Goal: Find specific page/section: Find specific page/section

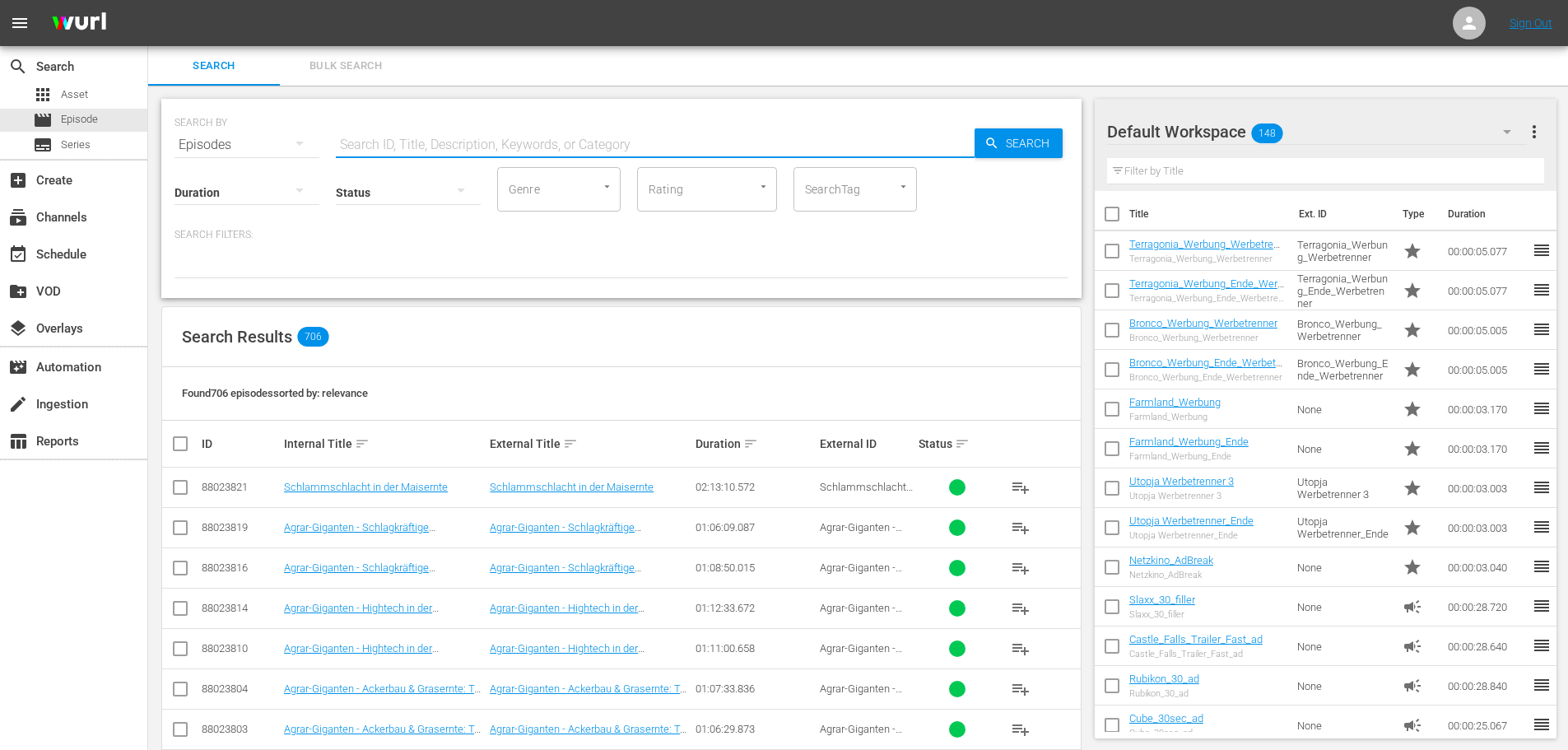
click at [386, 145] on input "text" at bounding box center [655, 145] width 639 height 40
type input "Farmland"
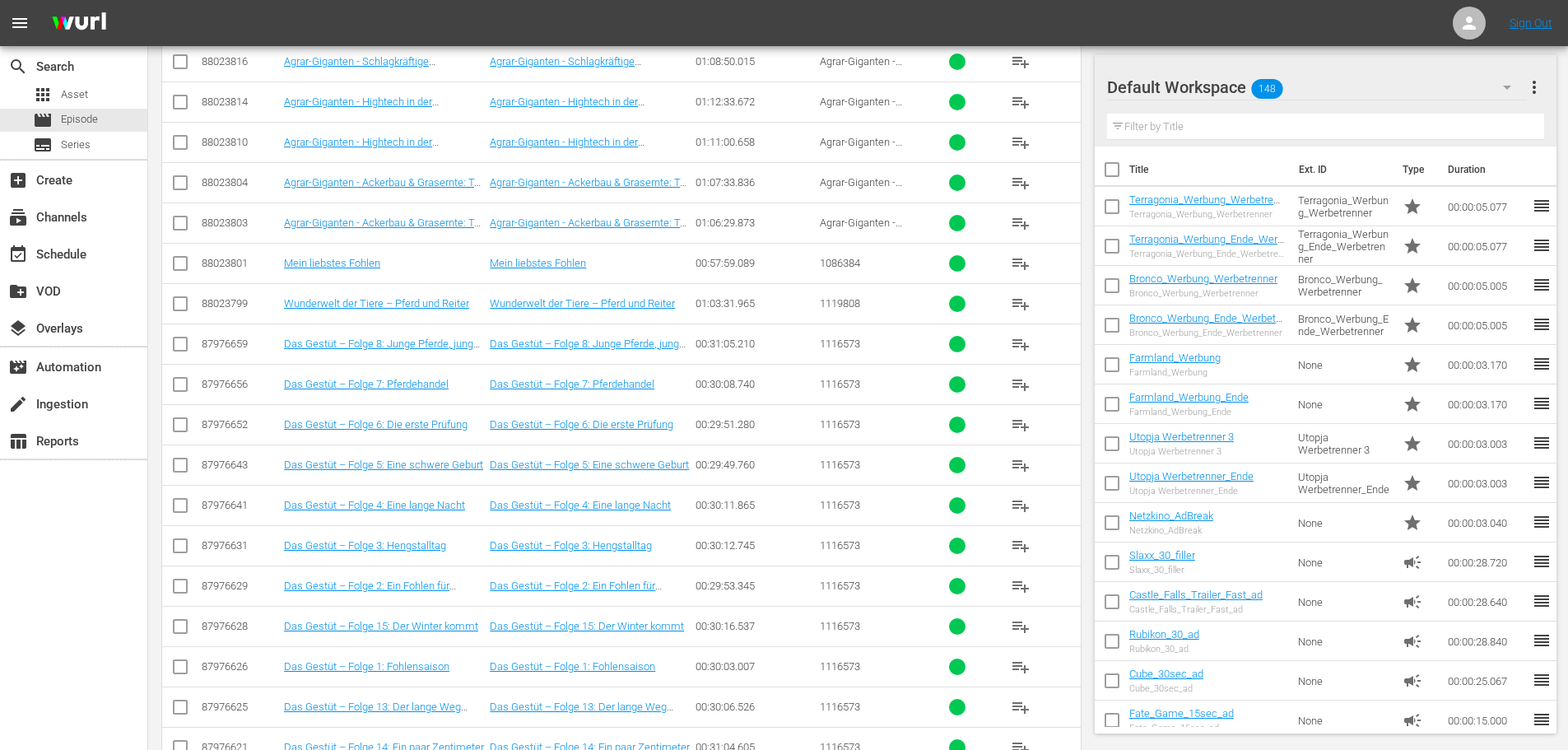
scroll to position [177, 0]
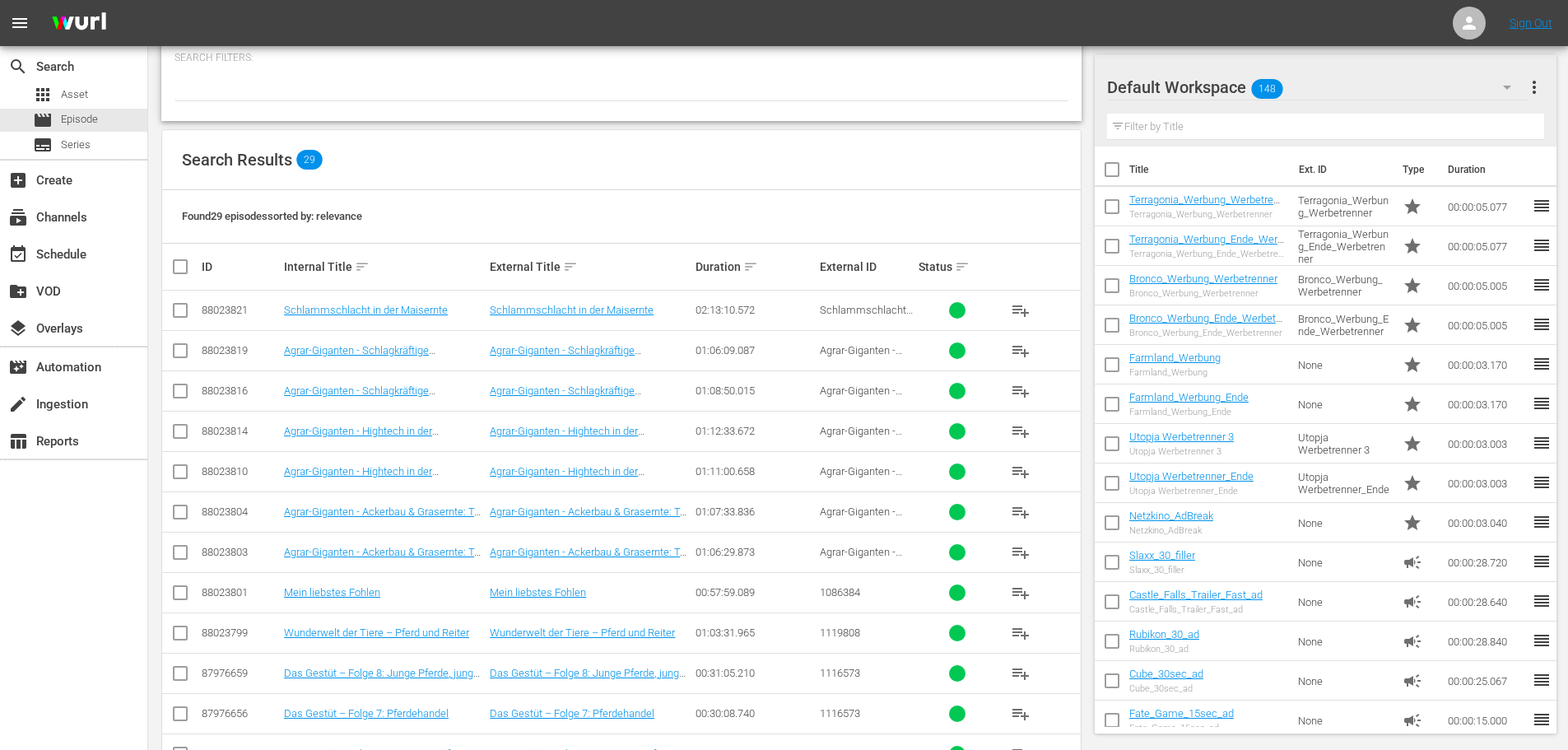
click at [1355, 88] on div "Default Workspace 148" at bounding box center [1317, 87] width 420 height 46
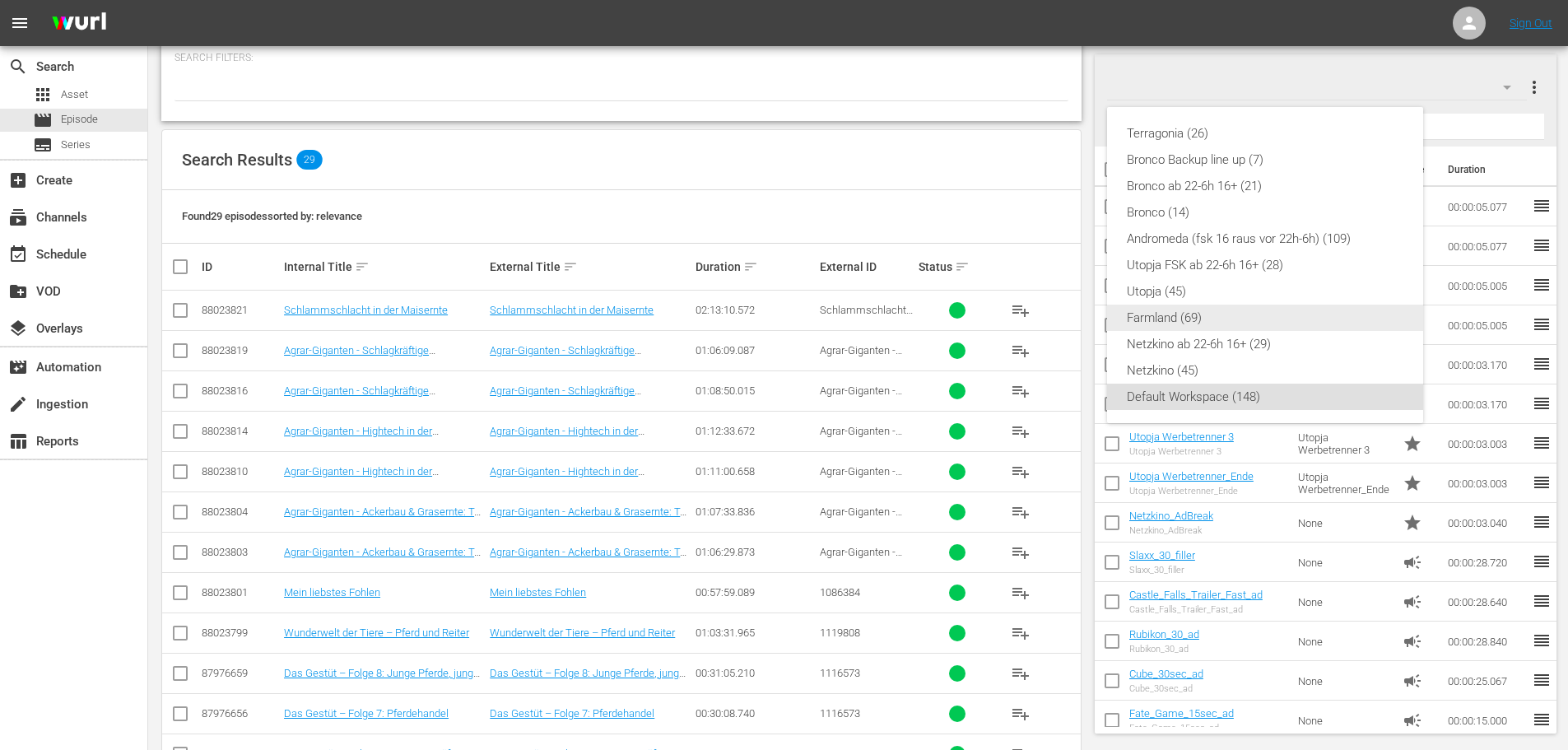
click at [1172, 319] on div "Farmland (69)" at bounding box center [1265, 317] width 277 height 26
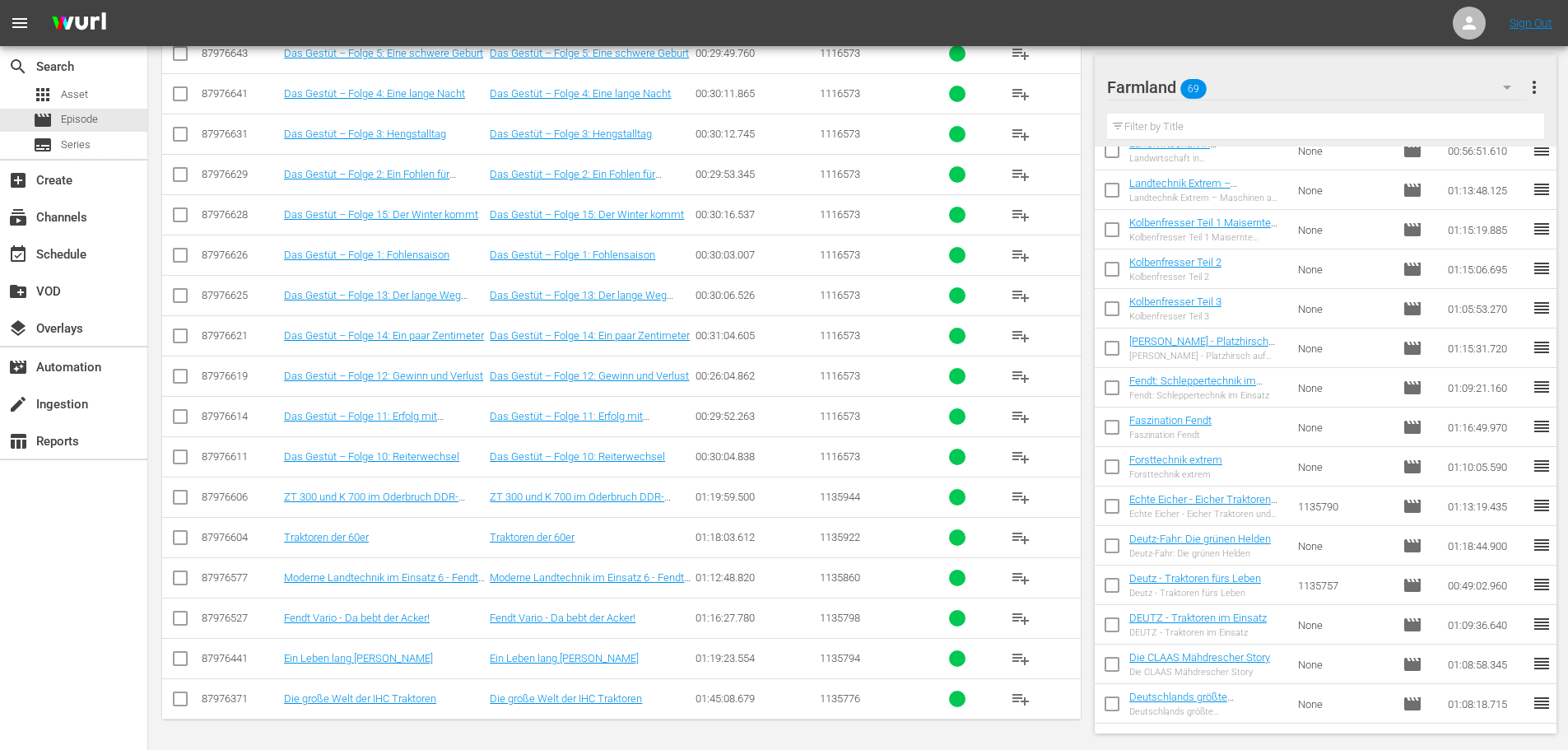
scroll to position [2187, 0]
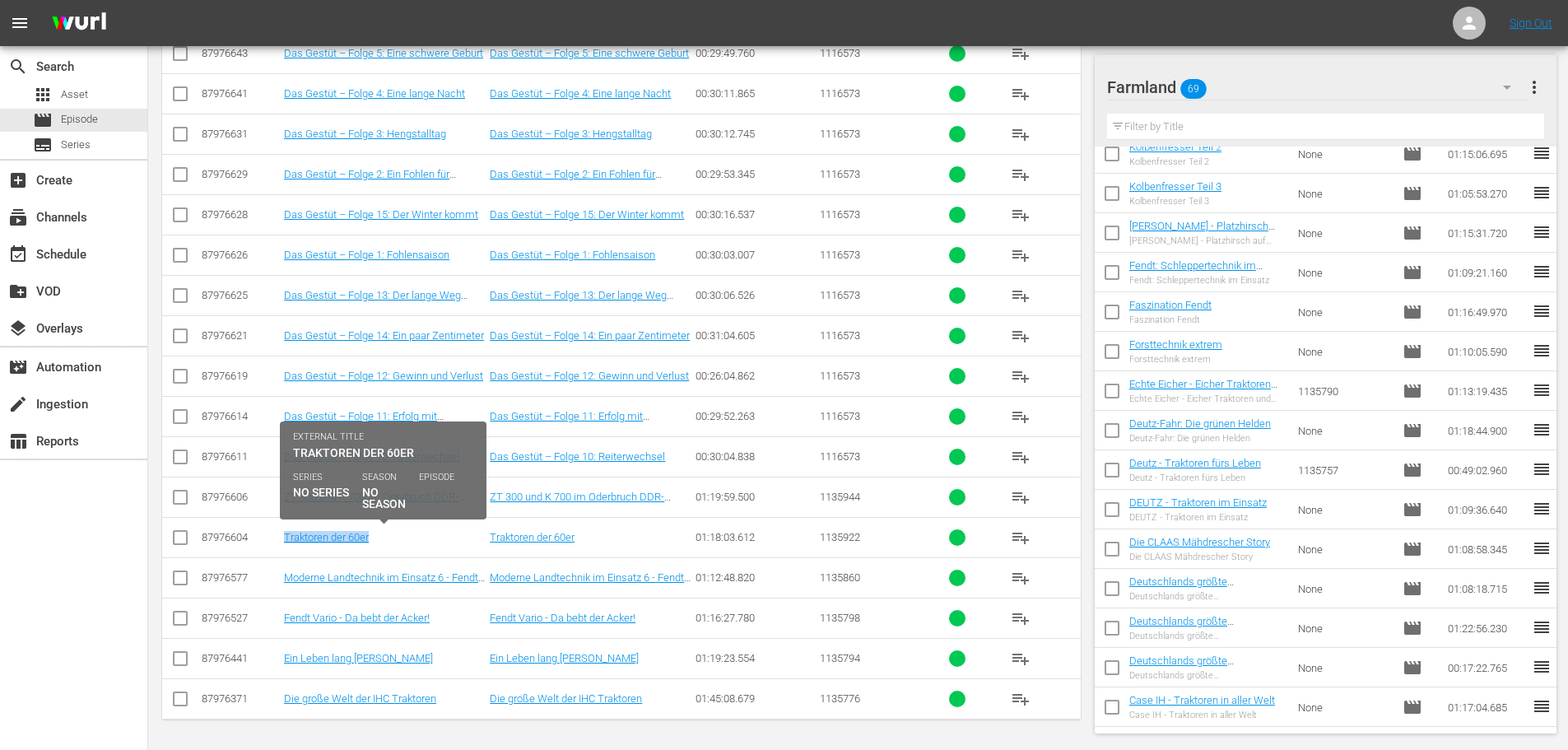
drag, startPoint x: 275, startPoint y: 538, endPoint x: 376, endPoint y: 541, distance: 101.0
click at [376, 541] on tr "87976604 Traktoren der 60er Traktoren der 60er 01:18:03.612 1135922 playlist_add" at bounding box center [621, 537] width 918 height 41
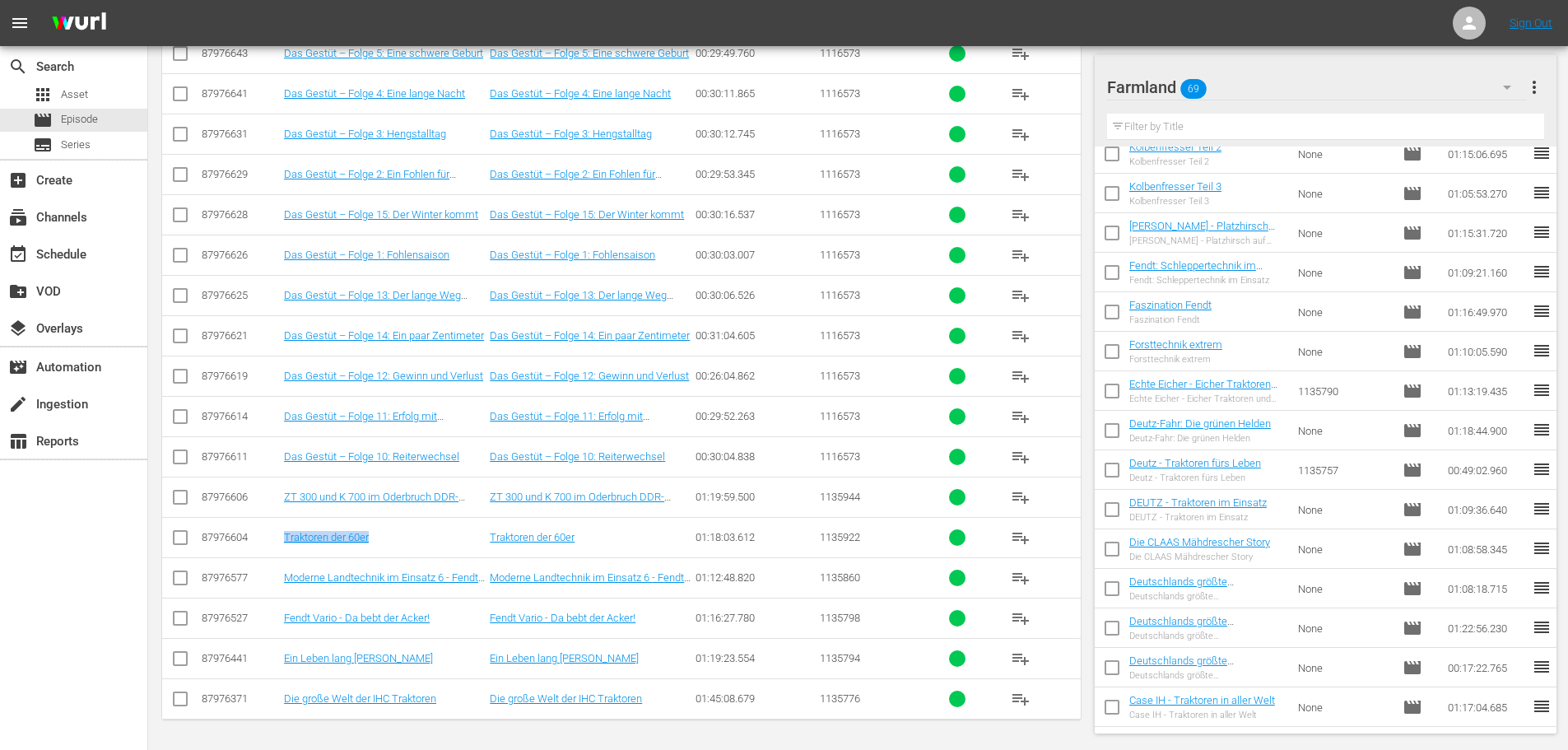
copy tr "Traktoren der 60er"
click at [1190, 129] on input "text" at bounding box center [1326, 126] width 438 height 26
paste input "Traktoren der 60er"
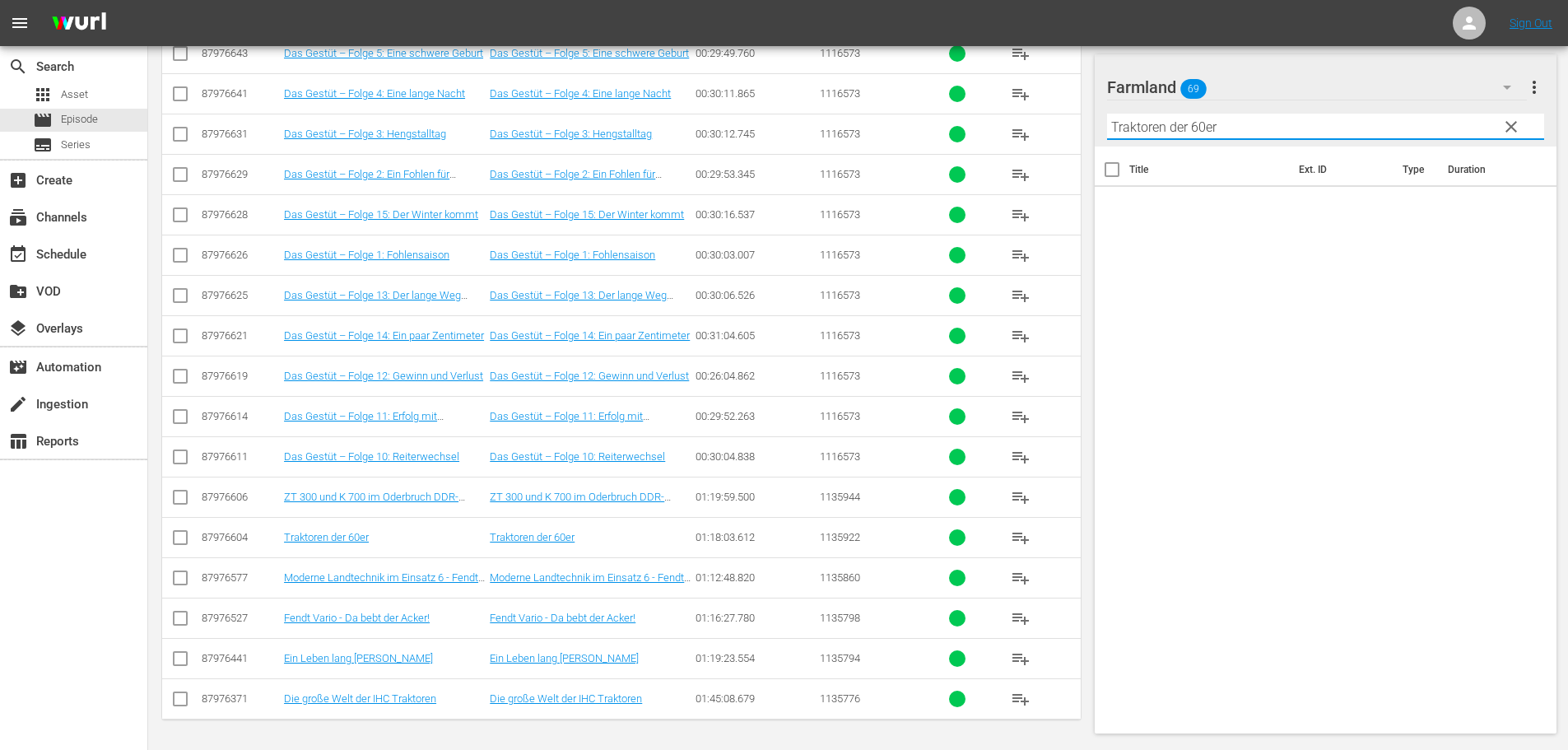
scroll to position [0, 0]
click at [1142, 124] on input "Traktoren der 60er" at bounding box center [1326, 126] width 438 height 26
click at [1272, 120] on input "Traktoren der 60er" at bounding box center [1326, 126] width 438 height 26
type input "Traktoren der 60er"
click at [1508, 119] on span "clear" at bounding box center [1511, 127] width 20 height 20
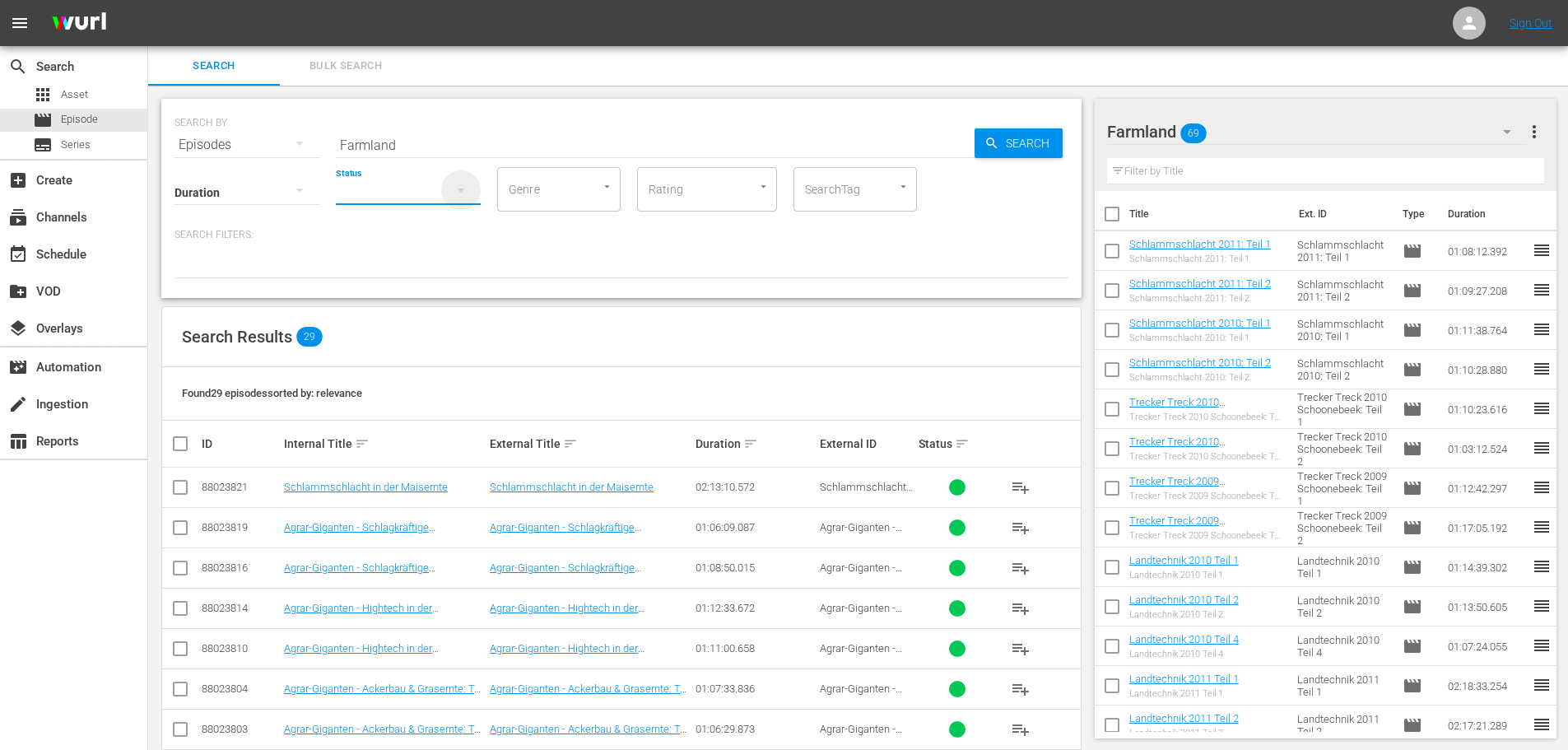
click at [461, 194] on icon "button" at bounding box center [461, 190] width 20 height 20
click at [632, 264] on div "Ready to Schedule Not Ready to Schedule" at bounding box center [784, 375] width 1568 height 750
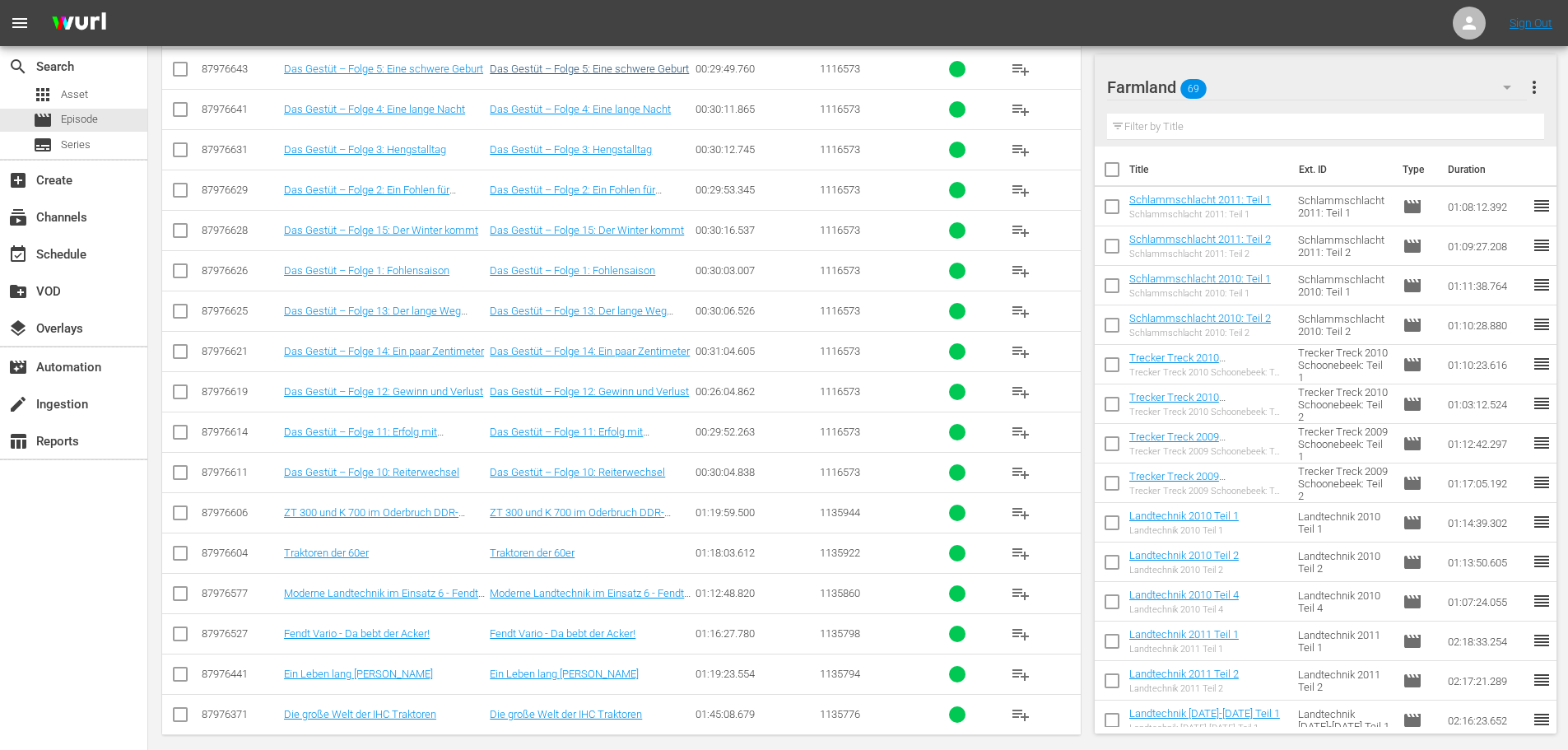
scroll to position [919, 0]
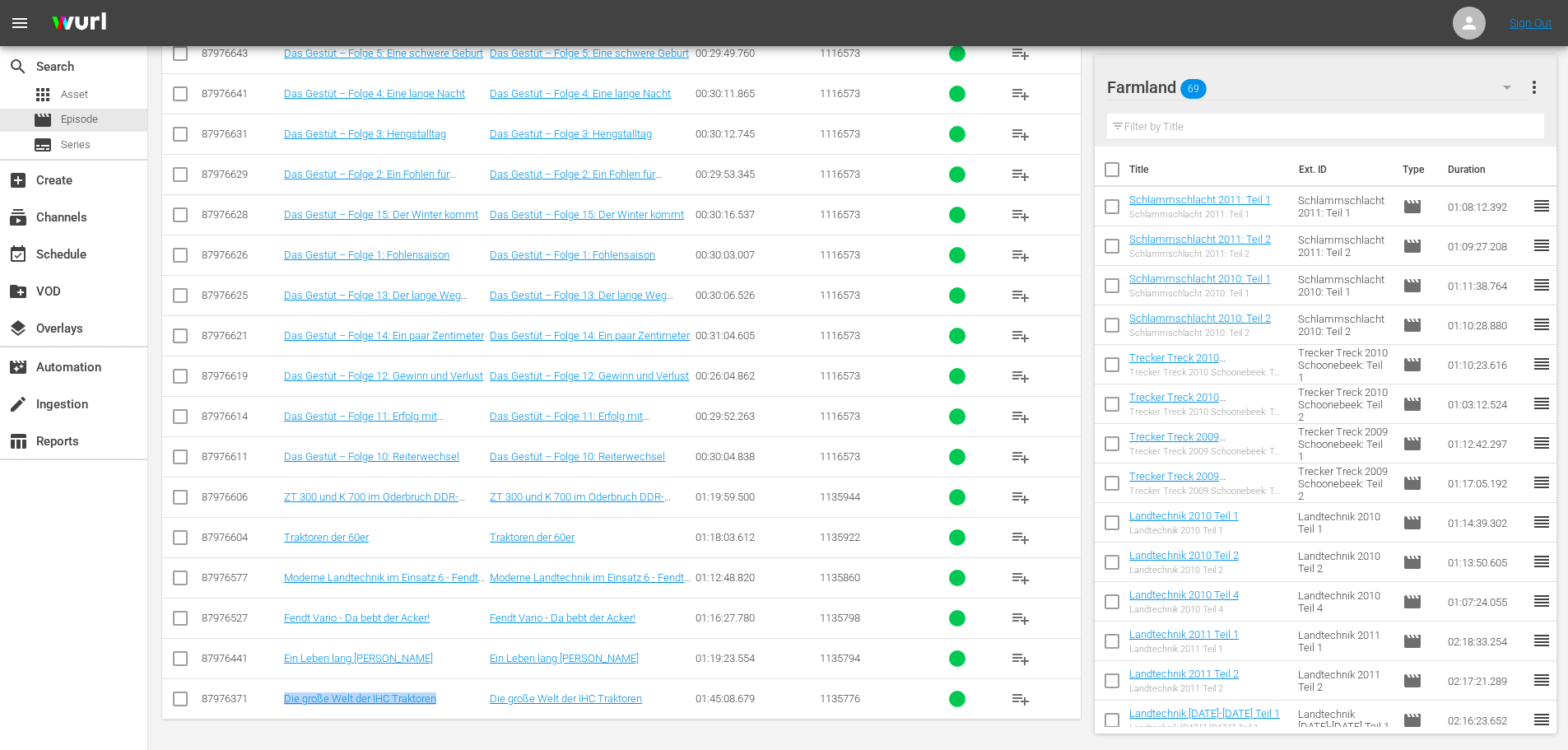
drag, startPoint x: 388, startPoint y: 701, endPoint x: 269, endPoint y: 698, distance: 119.0
click at [269, 698] on tr "87976371 Die große Welt der IHC Traktoren Die große Welt der IHC Traktoren 01:4…" at bounding box center [621, 699] width 918 height 41
copy tr "Die große Welt der IHC Traktoren"
click at [1232, 127] on input "text" at bounding box center [1326, 126] width 438 height 26
paste input "Die große Welt der IHC Traktoren"
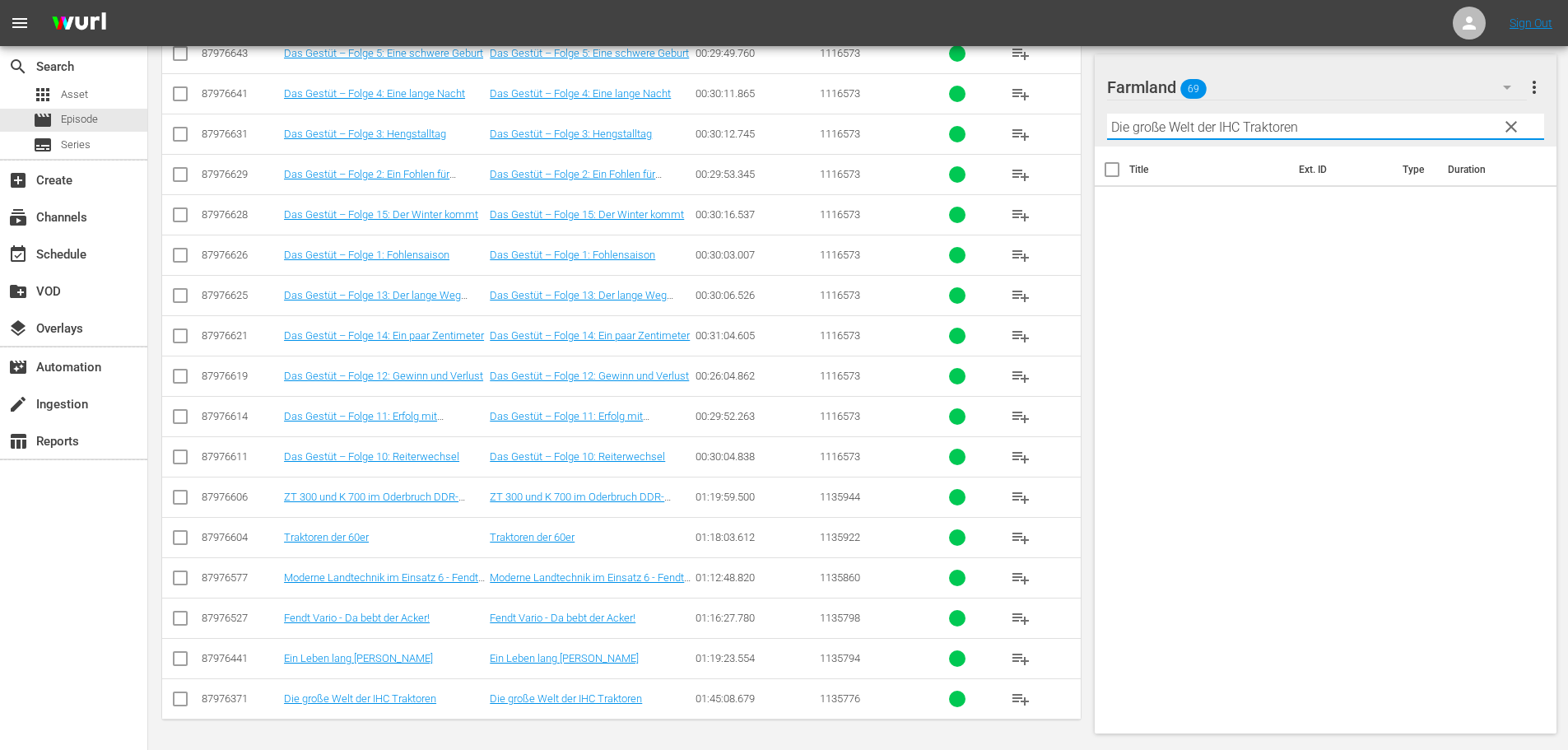
click at [1137, 123] on input "Die große Welt der IHC Traktoren" at bounding box center [1326, 126] width 438 height 26
click at [1308, 126] on input "Die große Welt der IHC Traktoren" at bounding box center [1326, 126] width 438 height 26
type input "Die große Welt der IHC Traktoren"
click at [1515, 132] on span "clear" at bounding box center [1511, 127] width 20 height 20
